Goal: Task Accomplishment & Management: Use online tool/utility

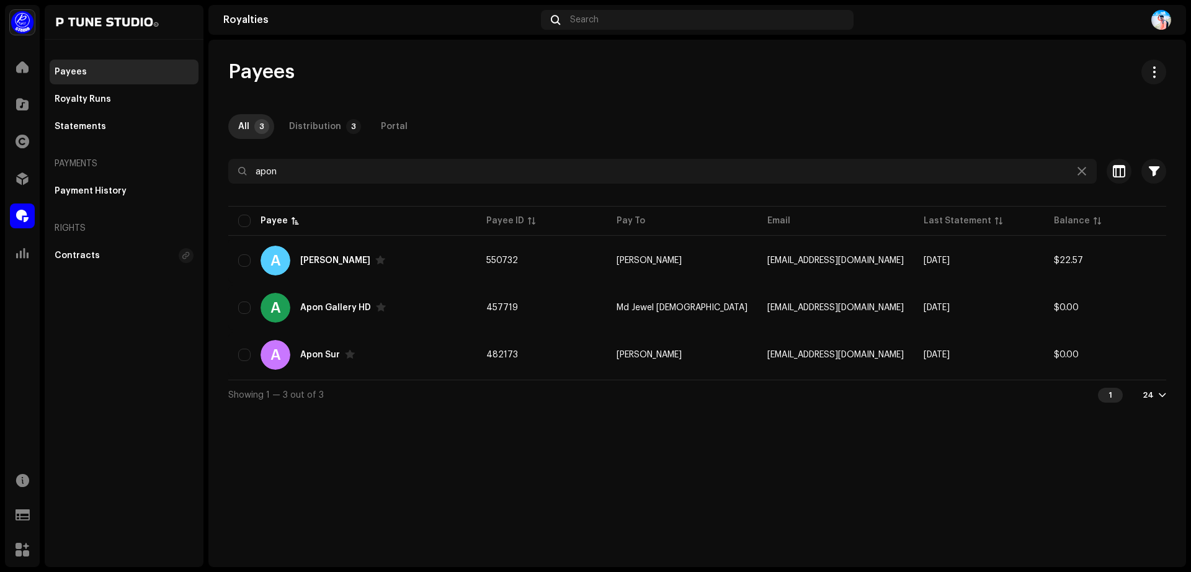
click at [458, 490] on div "Payees All 3 Distribution 3 Portal apon Selected 0 Select all 3 Options Filters…" at bounding box center [696, 303] width 977 height 527
click at [20, 178] on span at bounding box center [22, 179] width 12 height 10
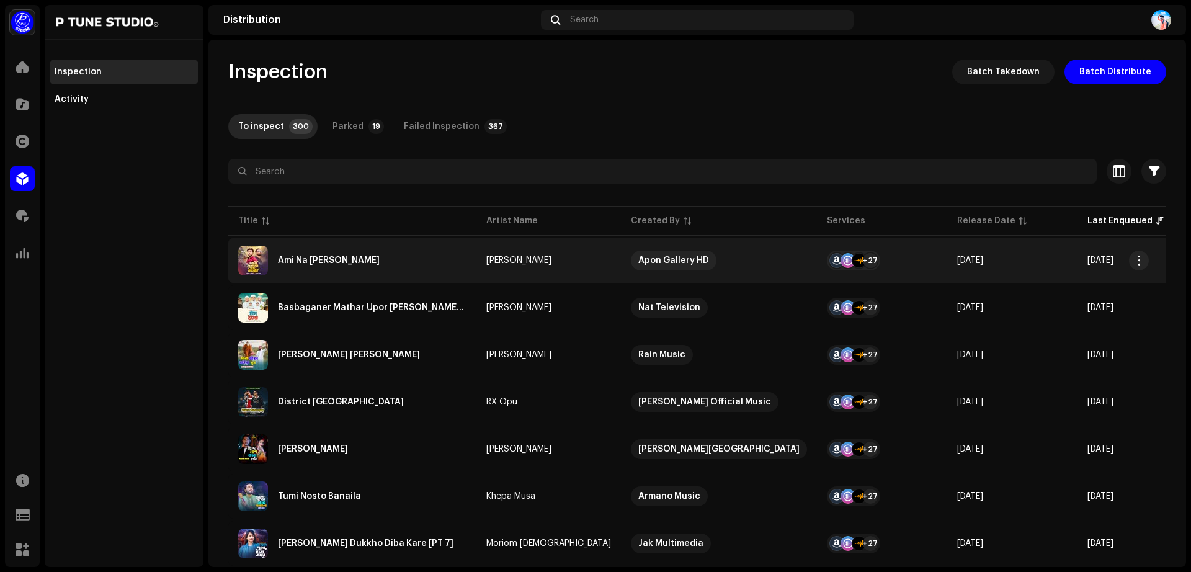
click at [340, 259] on div "Ami Na [PERSON_NAME]" at bounding box center [329, 260] width 102 height 9
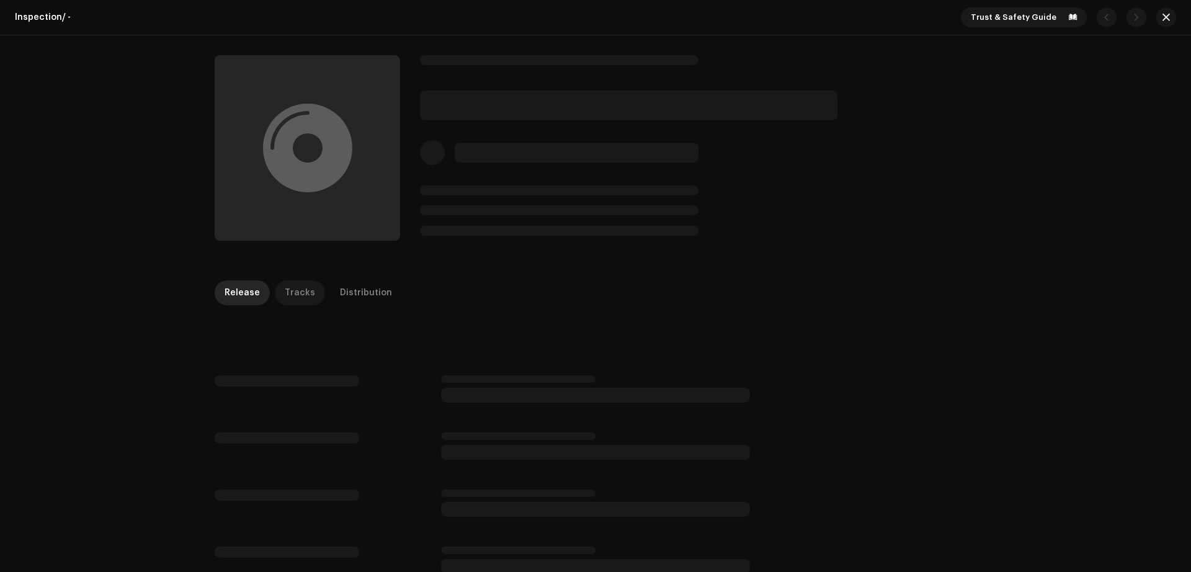
click at [293, 285] on div "Tracks" at bounding box center [300, 292] width 30 height 25
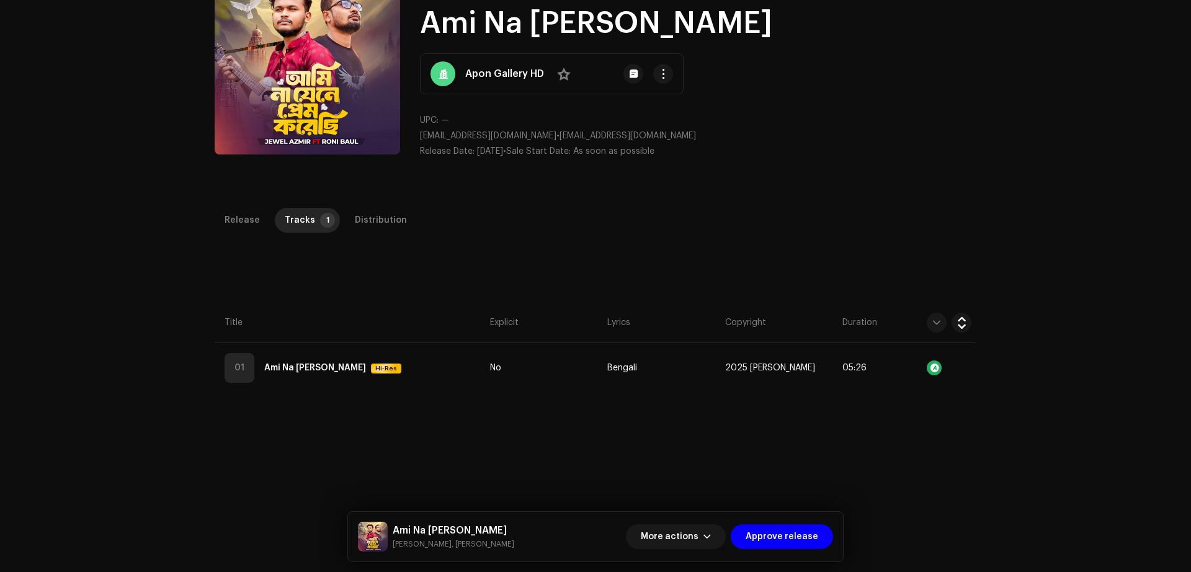
scroll to position [89, 0]
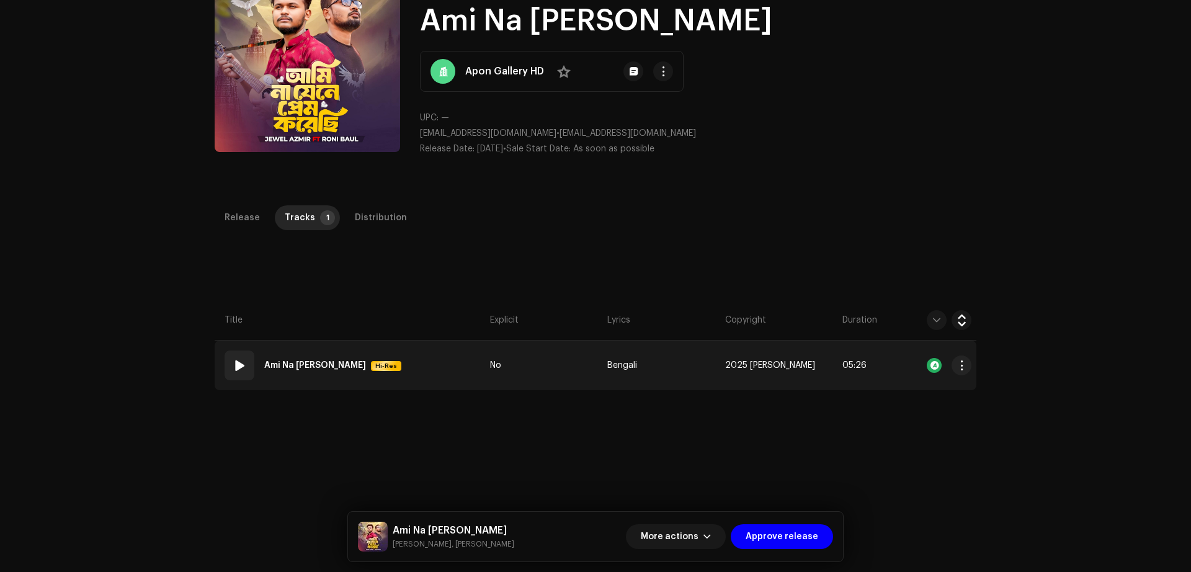
click at [545, 362] on td "No" at bounding box center [543, 365] width 117 height 50
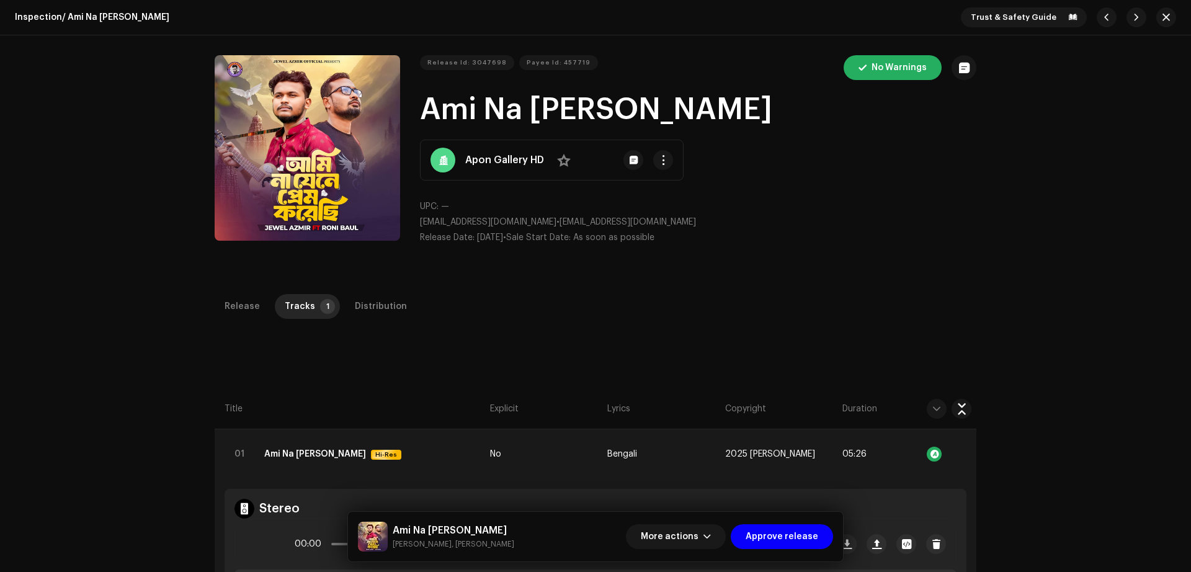
scroll to position [1, 0]
click at [789, 534] on span "Approve release" at bounding box center [781, 536] width 73 height 25
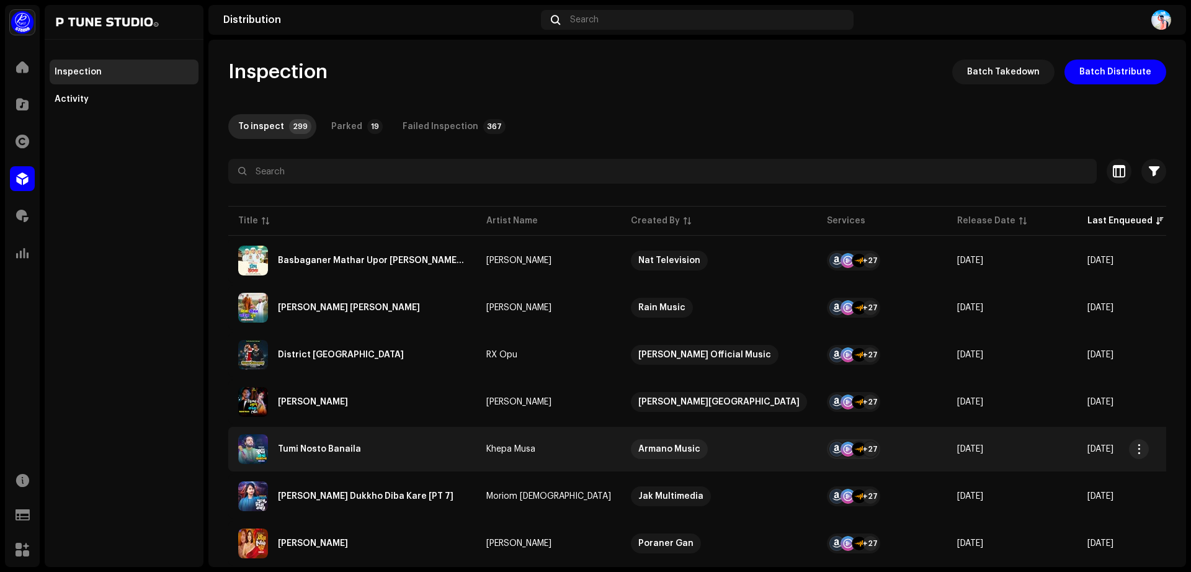
click at [341, 450] on div "Tumi Nosto Banaila" at bounding box center [319, 449] width 83 height 9
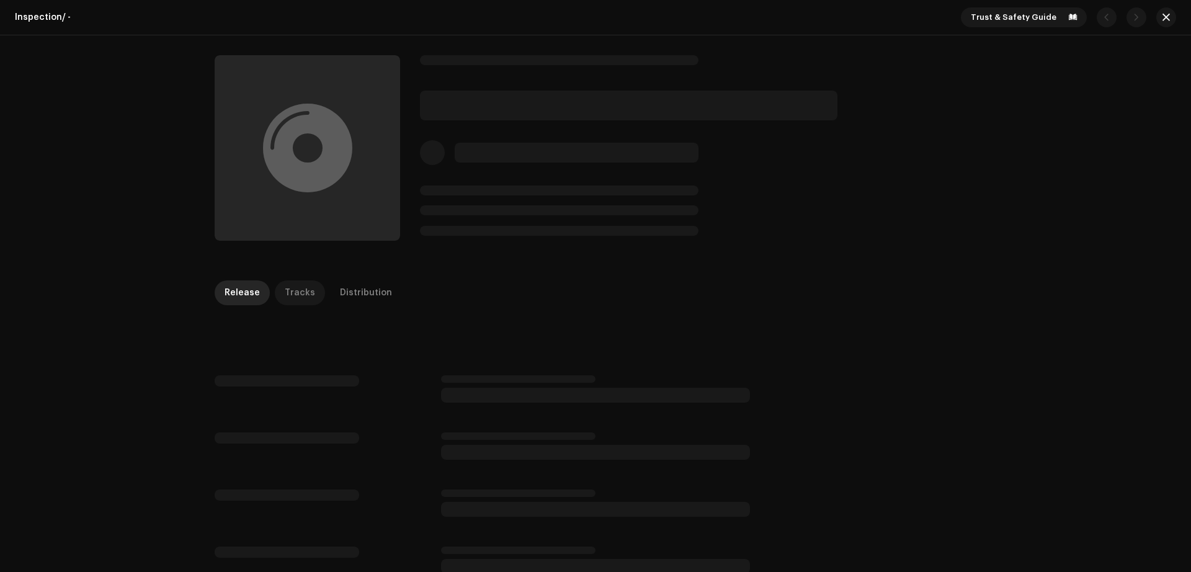
click at [296, 290] on div "Tracks" at bounding box center [300, 292] width 30 height 25
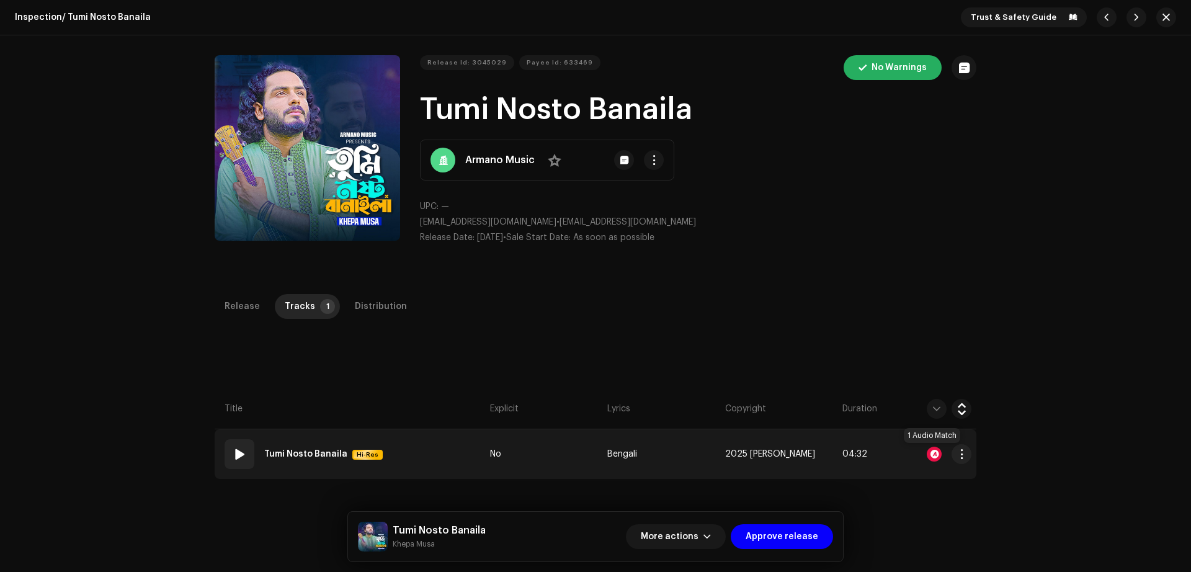
click at [933, 457] on div at bounding box center [934, 454] width 15 height 15
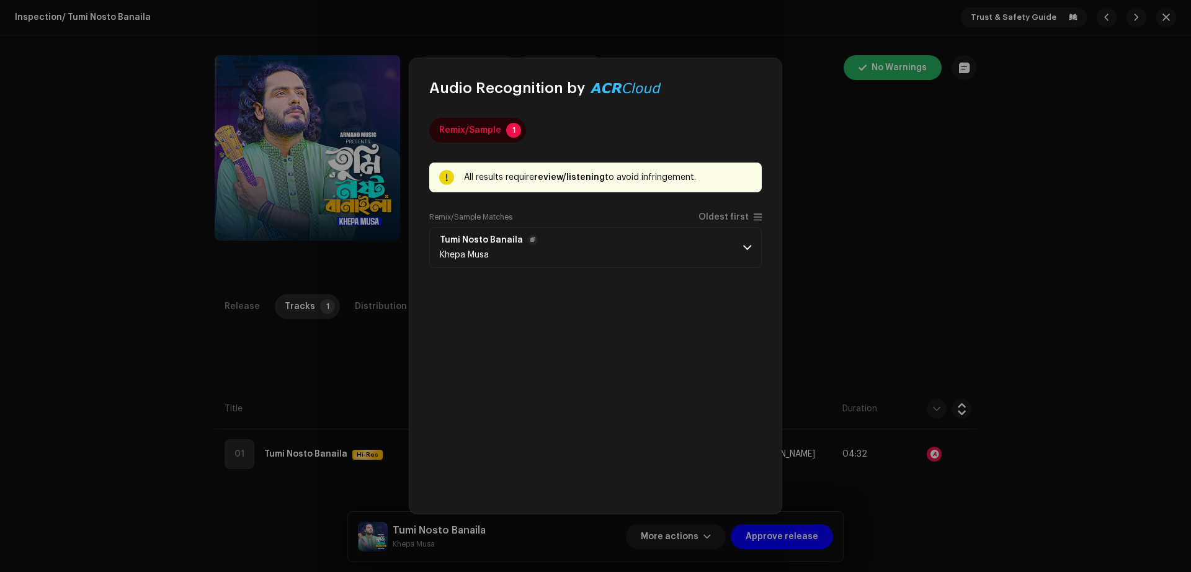
click at [679, 255] on p-accordion-header "Tumi Nosto Banaila Khepa Musa" at bounding box center [595, 247] width 332 height 41
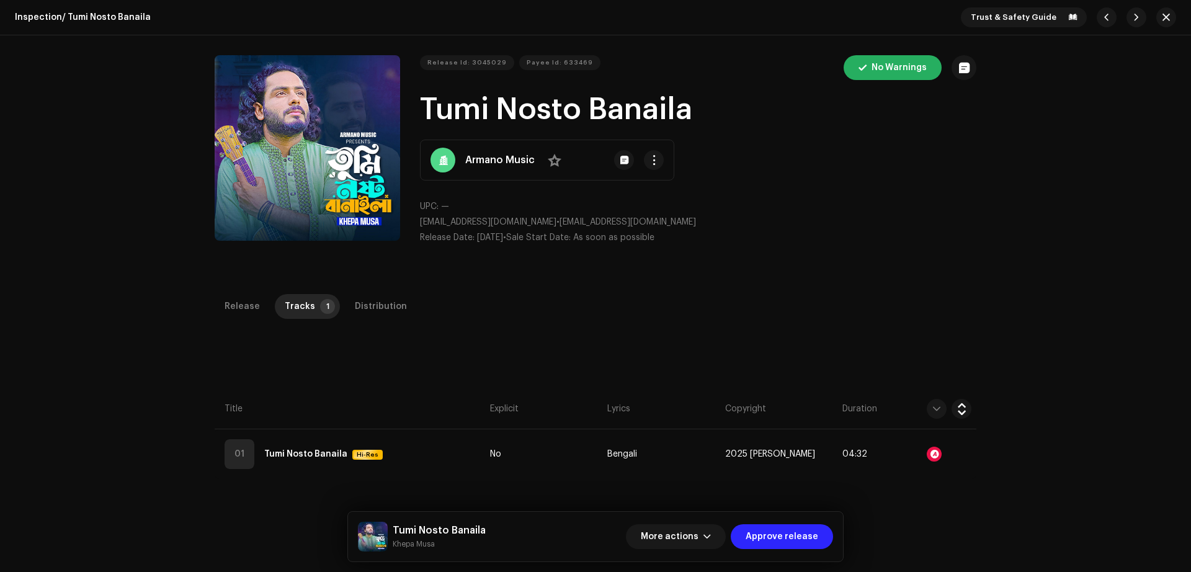
click at [793, 537] on span "Approve release" at bounding box center [781, 536] width 73 height 25
